Goal: Find contact information: Find contact information

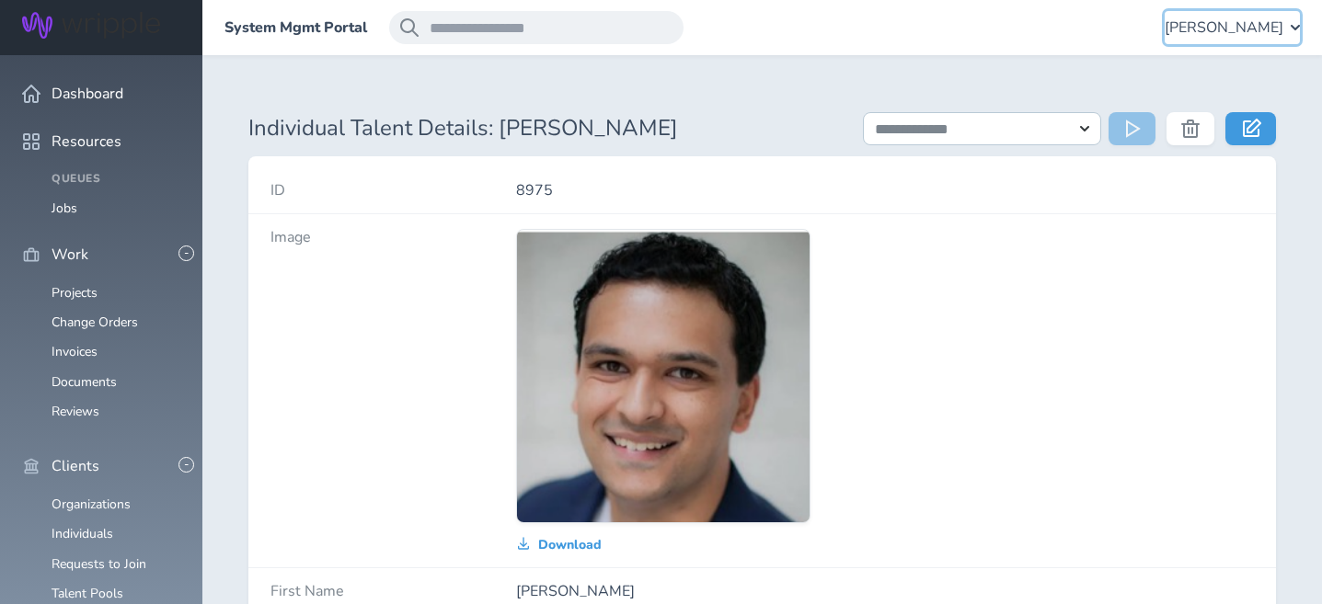
click at [1271, 19] on span "Angie Vaughn" at bounding box center [1223, 27] width 119 height 17
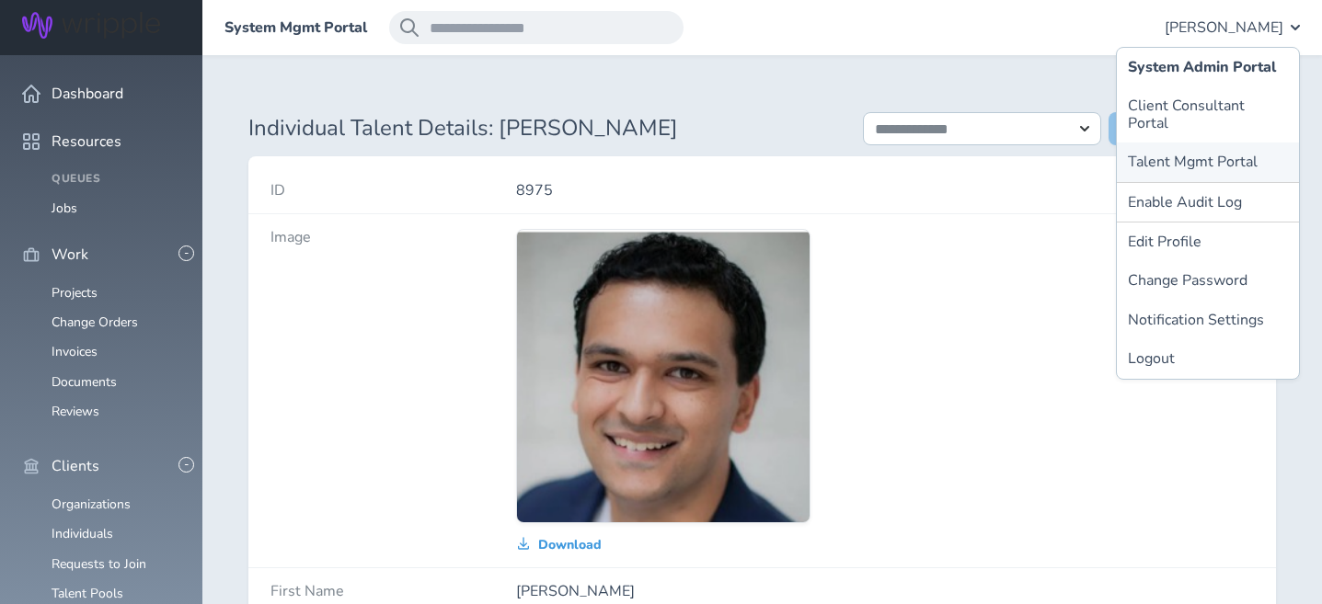
click at [1197, 143] on link "Talent Mgmt Portal" at bounding box center [1208, 162] width 182 height 39
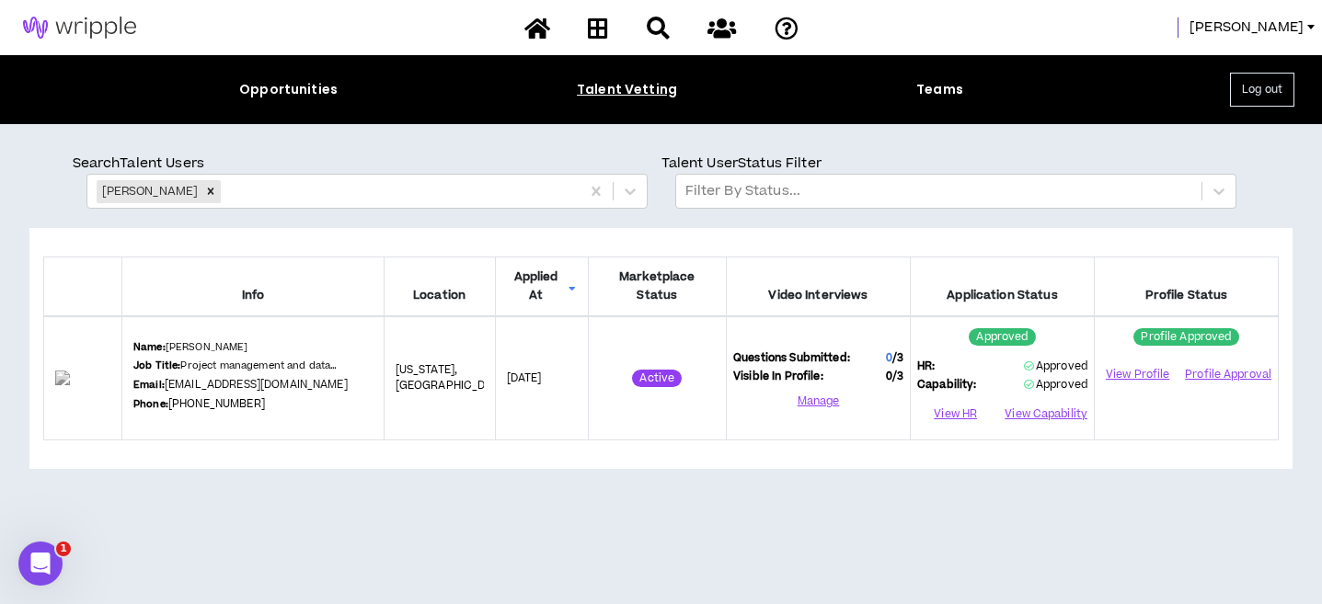
drag, startPoint x: 356, startPoint y: 388, endPoint x: 181, endPoint y: 388, distance: 174.7
click at [181, 388] on div "Name: [PERSON_NAME] Job Title: Project management and data consultant Email: [E…" at bounding box center [252, 378] width 239 height 76
copy link "[EMAIL_ADDRESS][DOMAIN_NAME]"
